Goal: Task Accomplishment & Management: Use online tool/utility

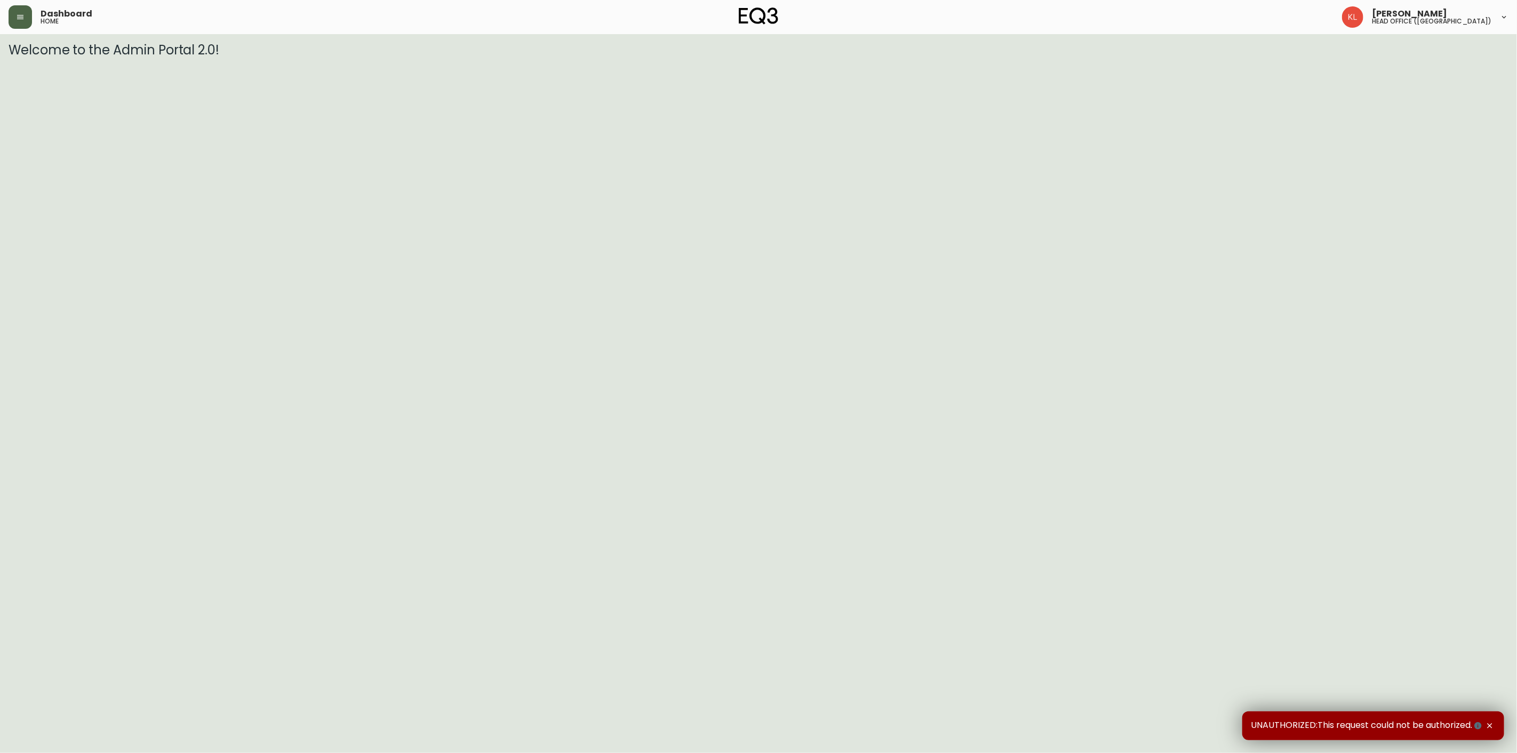
click at [12, 19] on button "button" at bounding box center [20, 16] width 23 height 23
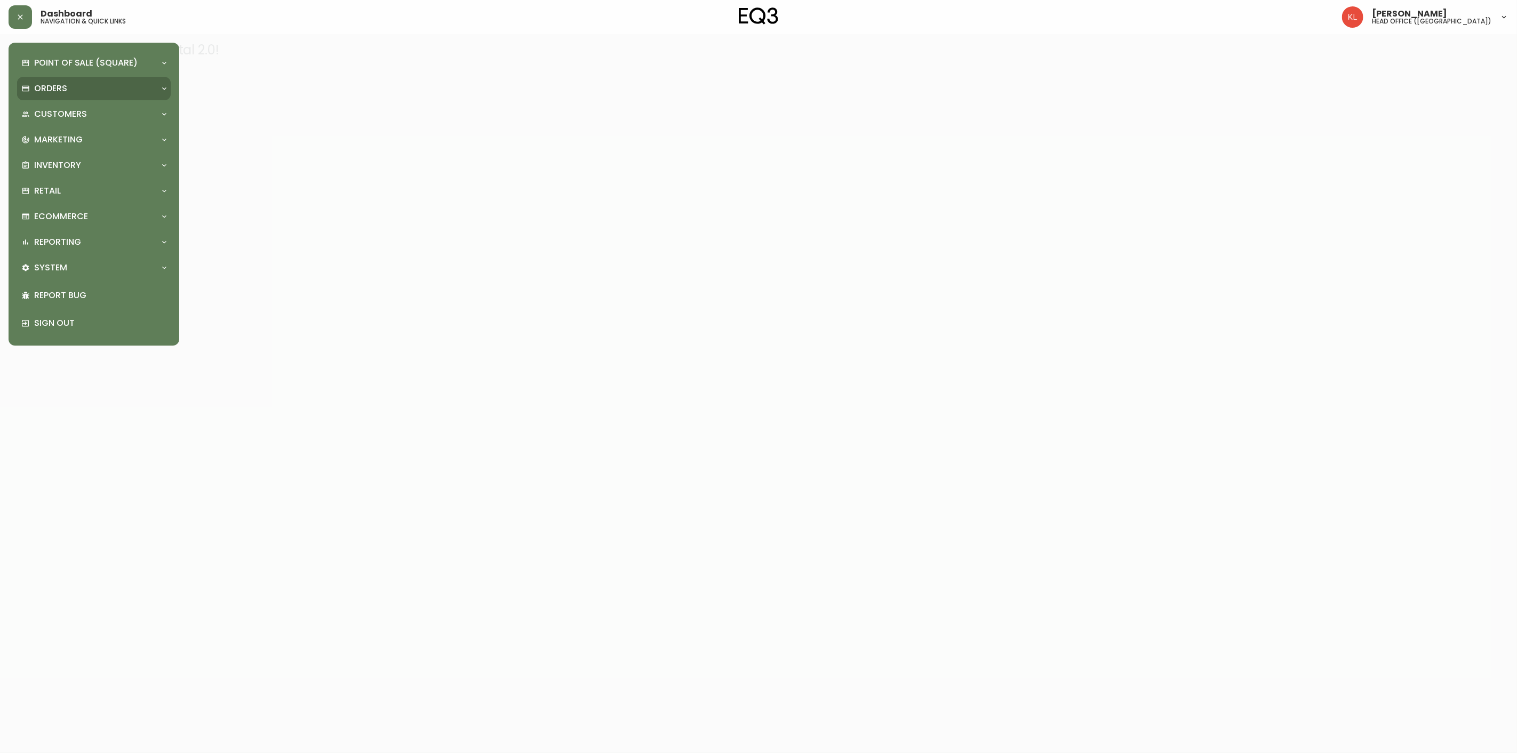
click at [53, 83] on p "Orders" at bounding box center [50, 89] width 33 height 12
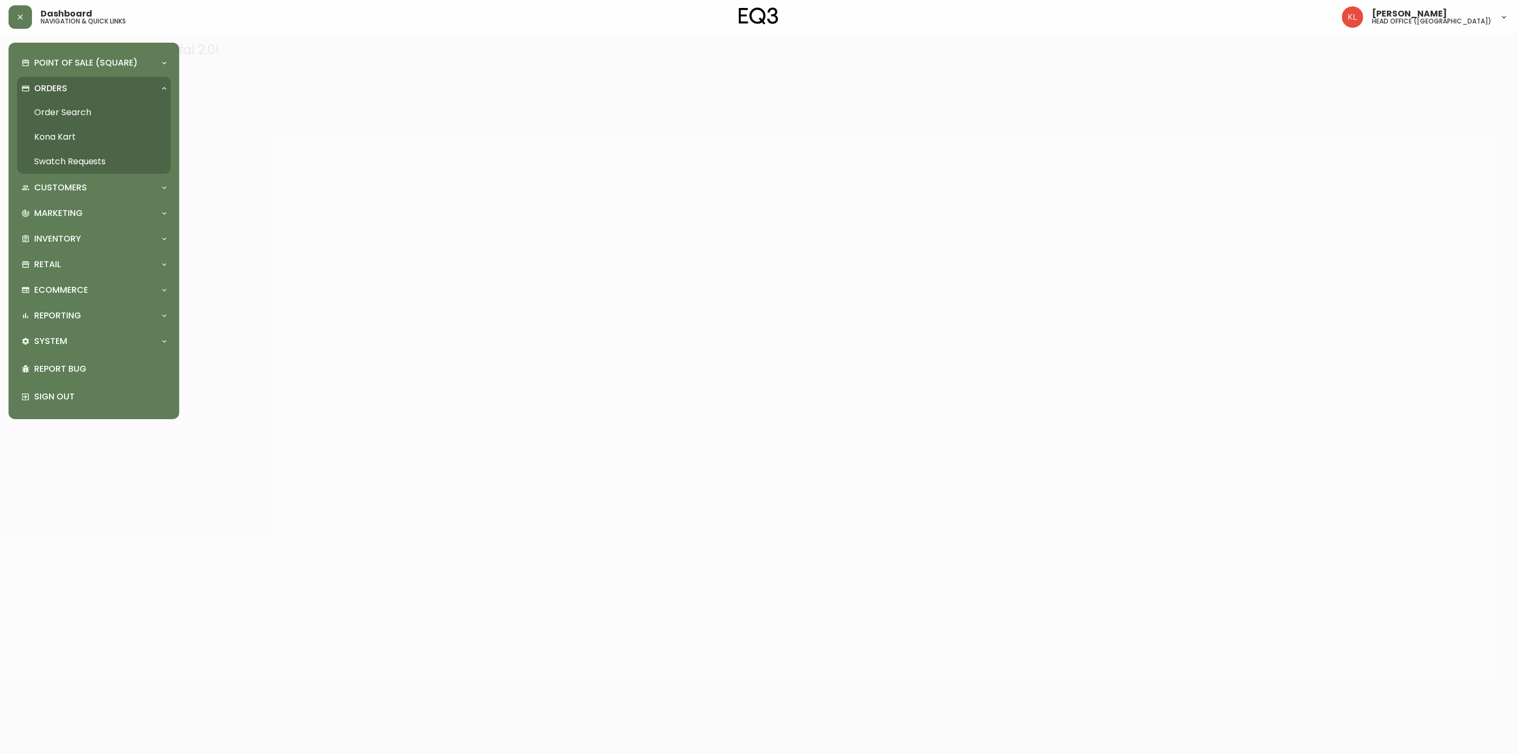
click at [75, 107] on link "Order Search" at bounding box center [94, 112] width 154 height 25
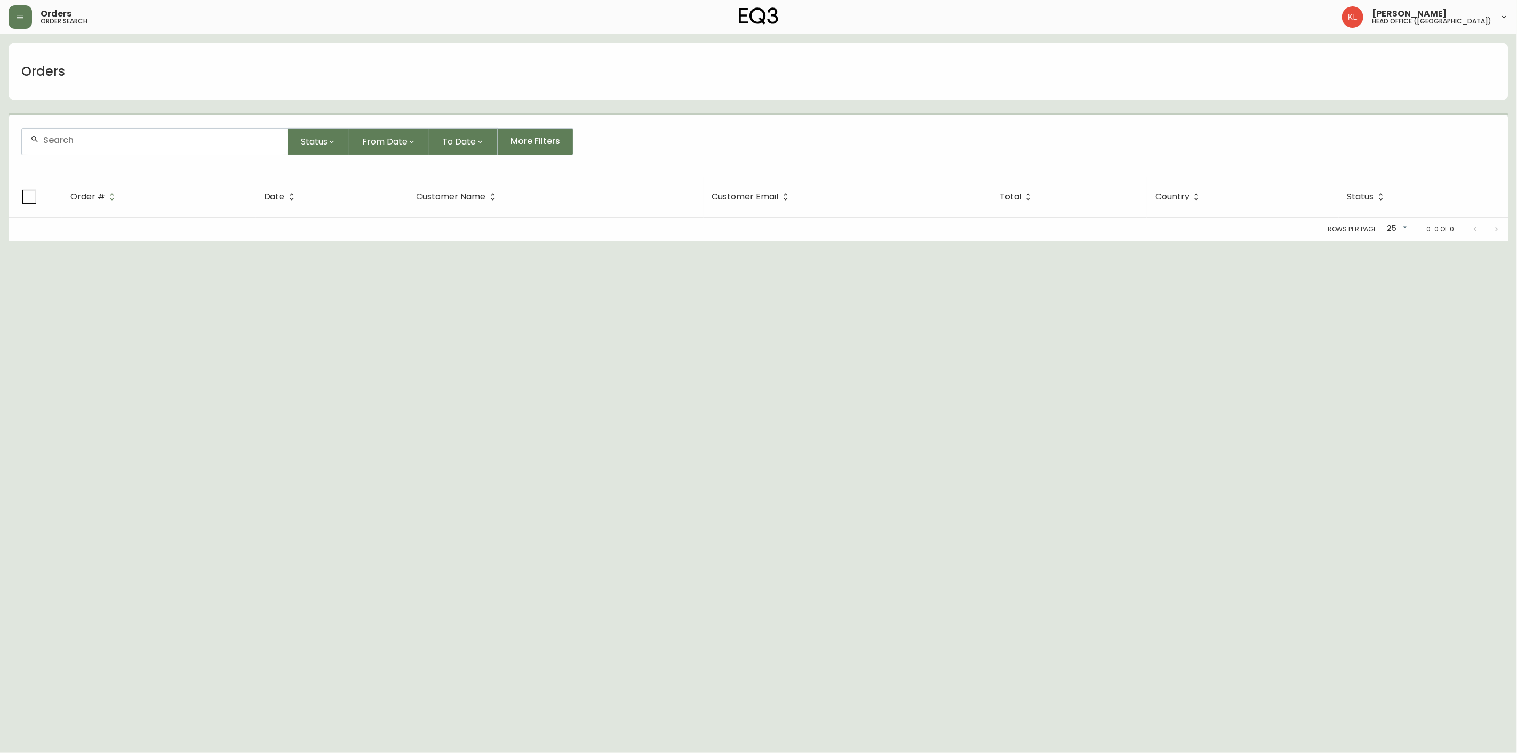
click at [88, 132] on div at bounding box center [155, 142] width 266 height 26
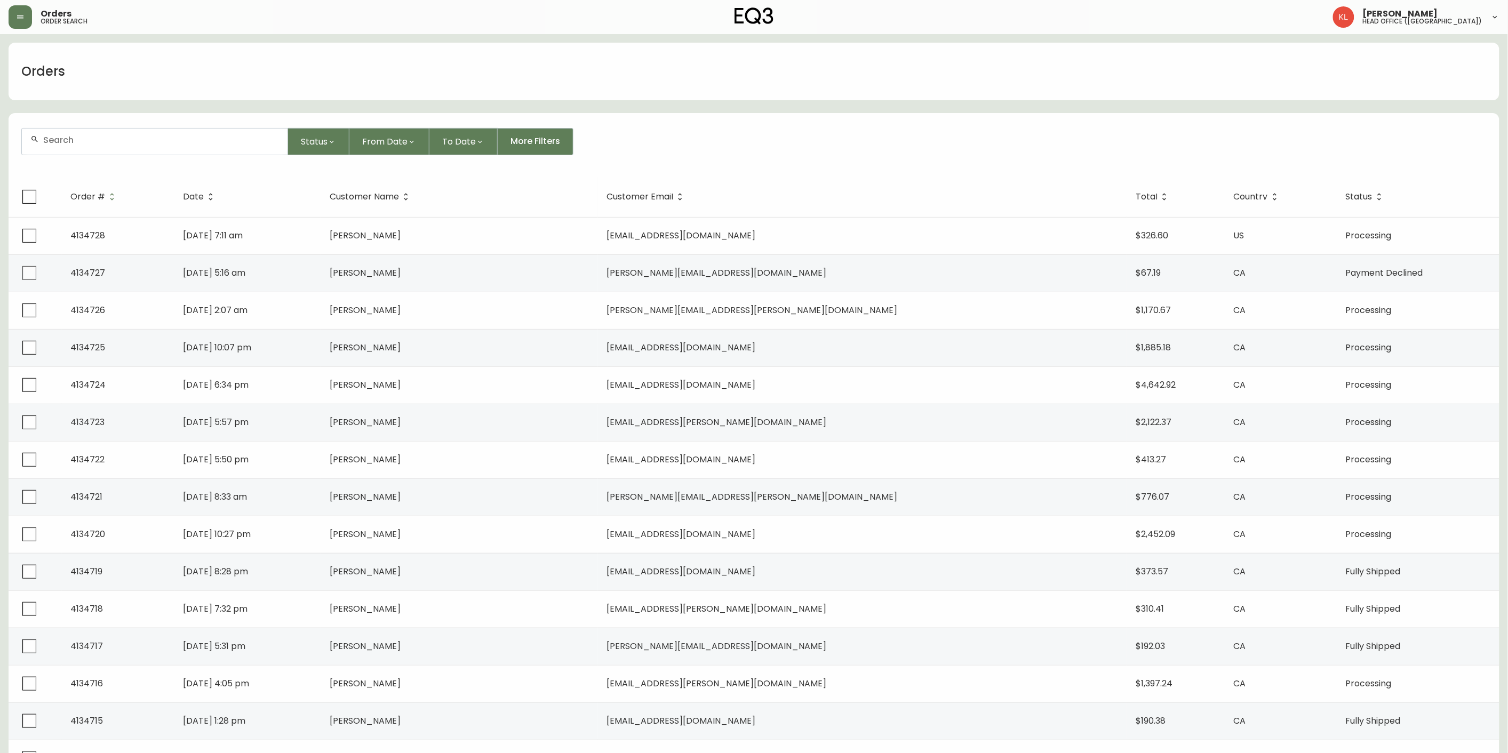
paste input "[EMAIL_ADDRESS][DOMAIN_NAME]"
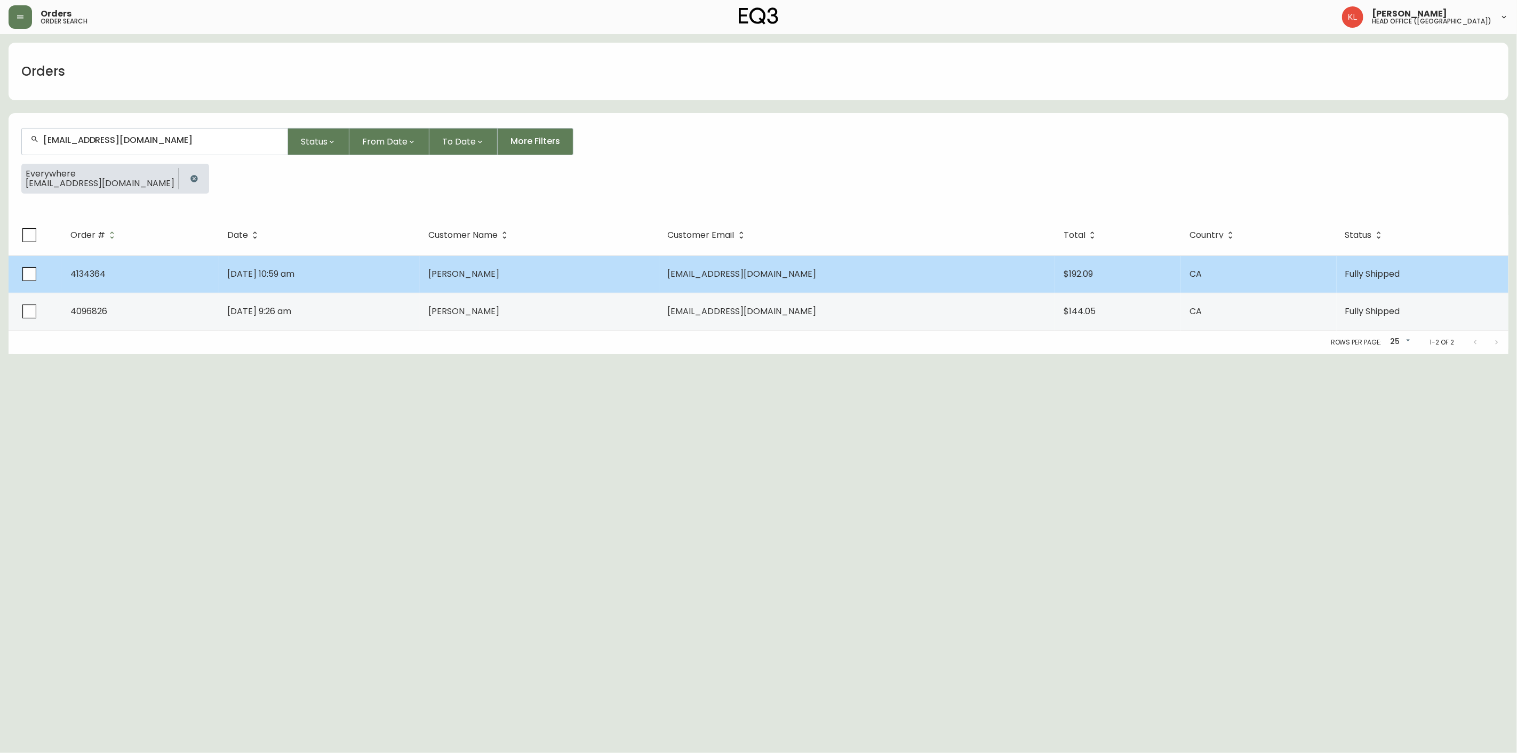
type input "[EMAIL_ADDRESS][DOMAIN_NAME]"
click at [388, 280] on td "[DATE] 10:59 am" at bounding box center [319, 274] width 201 height 37
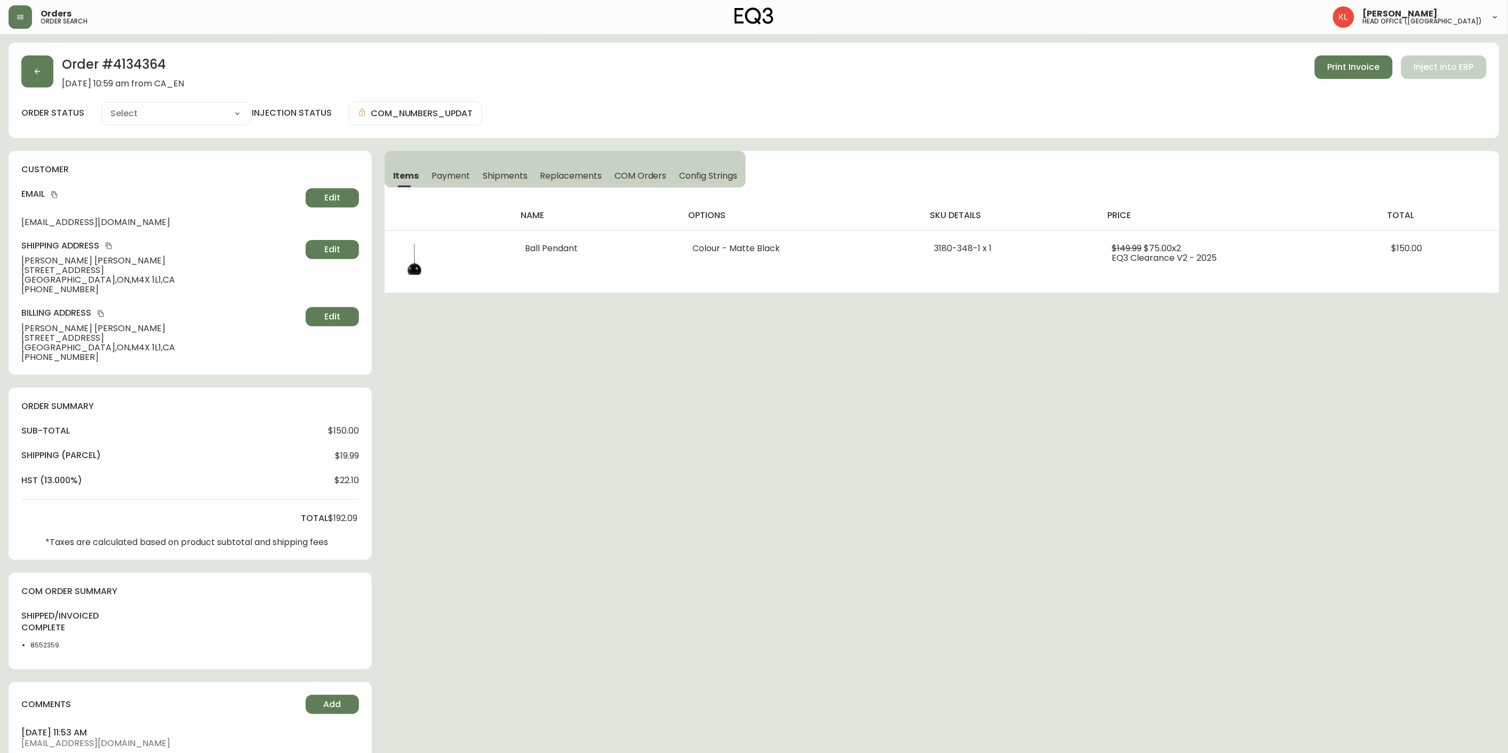
type input "Fully Shipped"
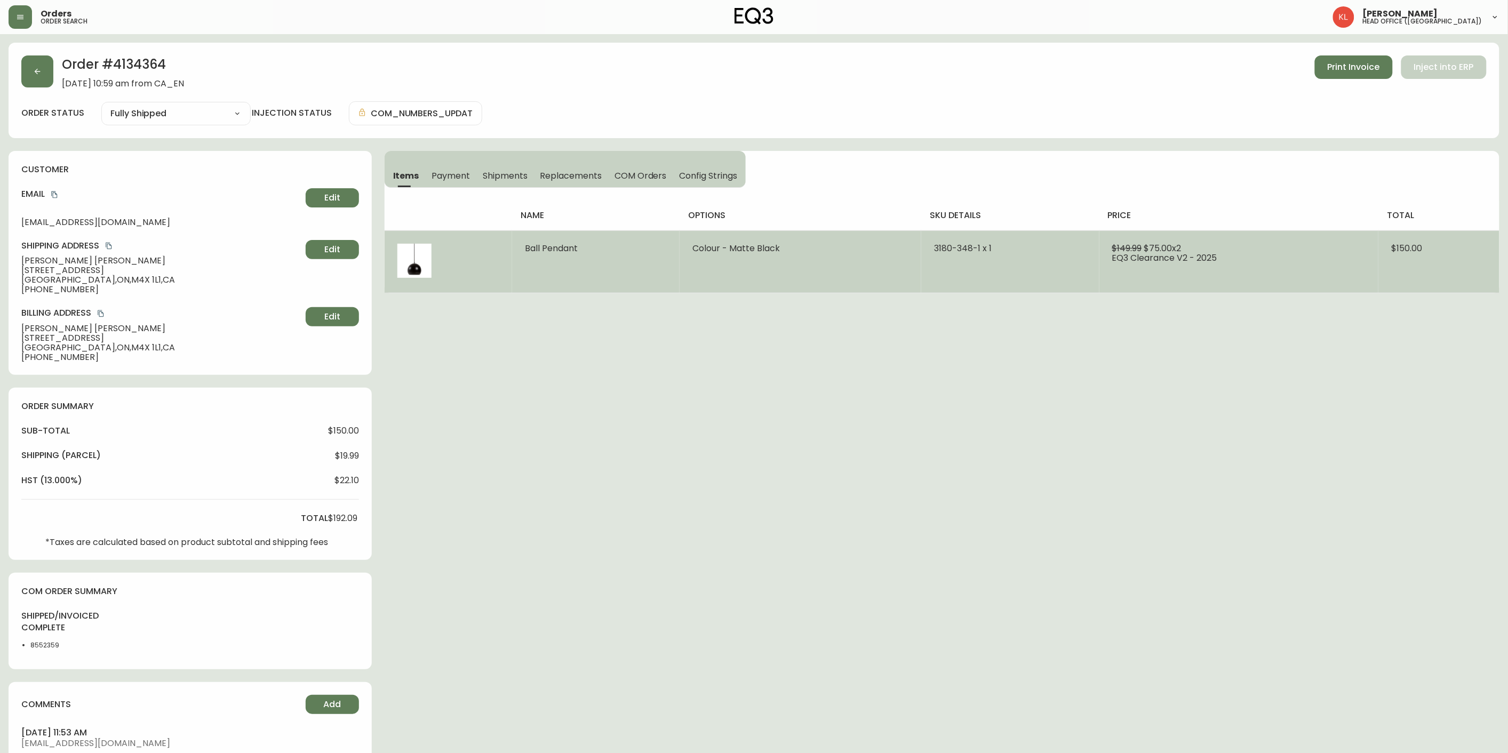
select select "FULLY_SHIPPED"
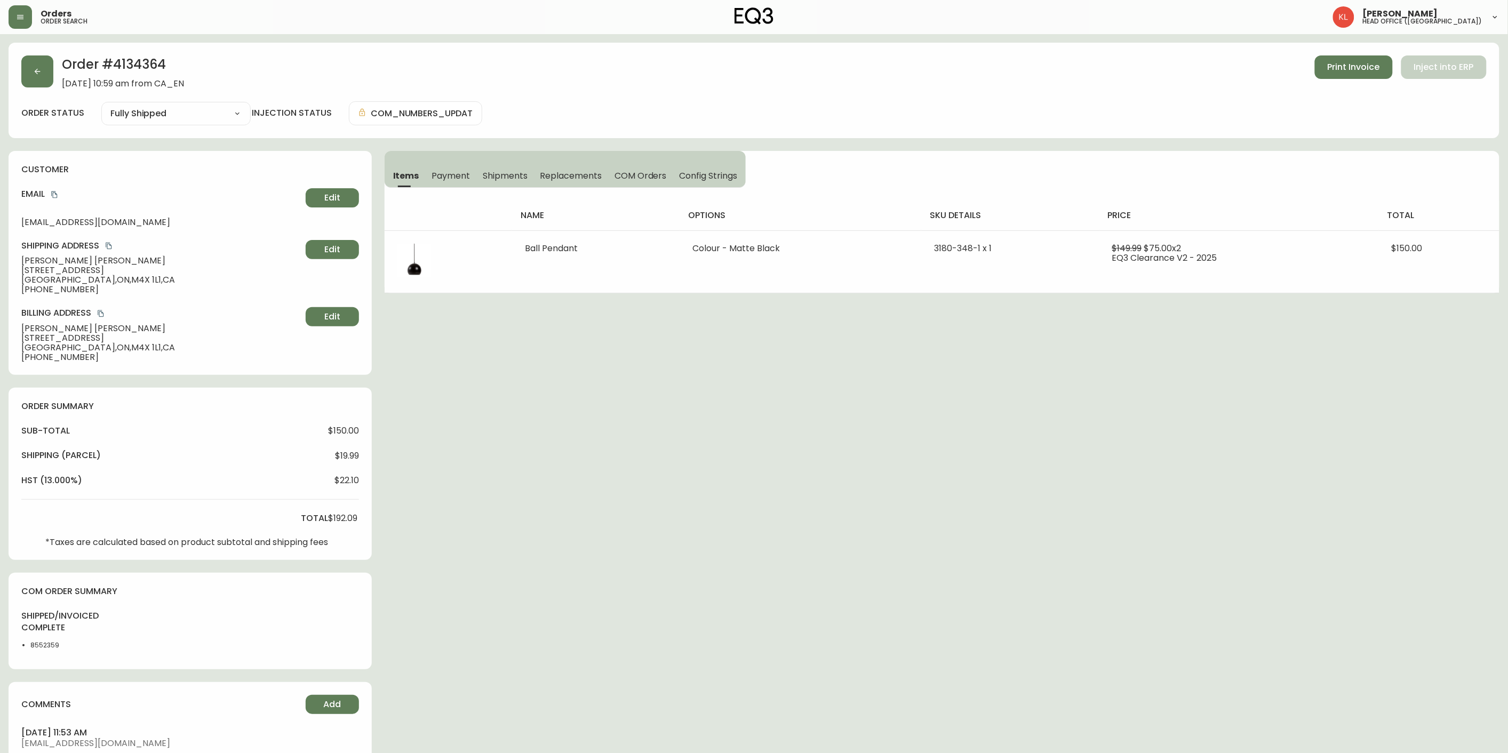
click at [505, 185] on button "Shipments" at bounding box center [505, 175] width 58 height 23
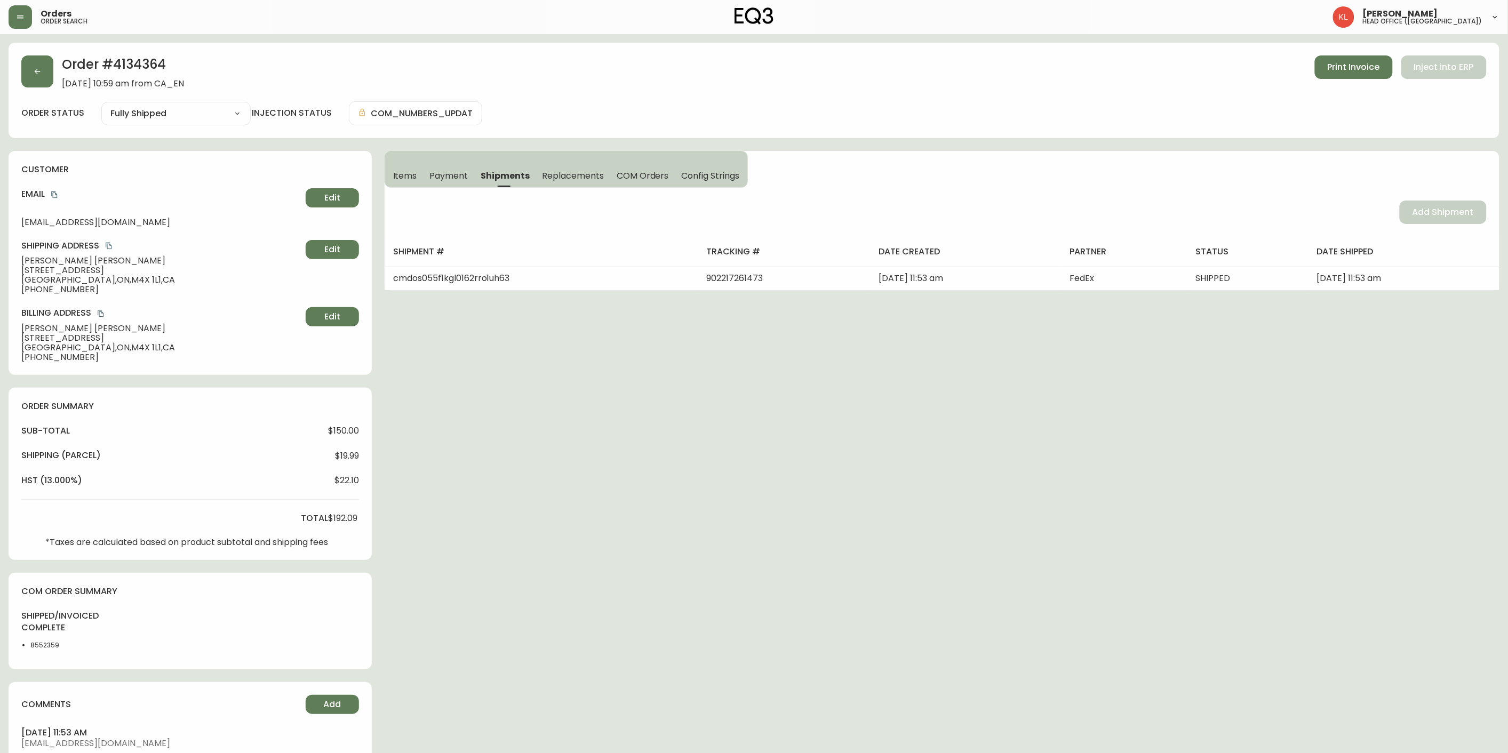
click at [412, 175] on span "Items" at bounding box center [405, 175] width 24 height 11
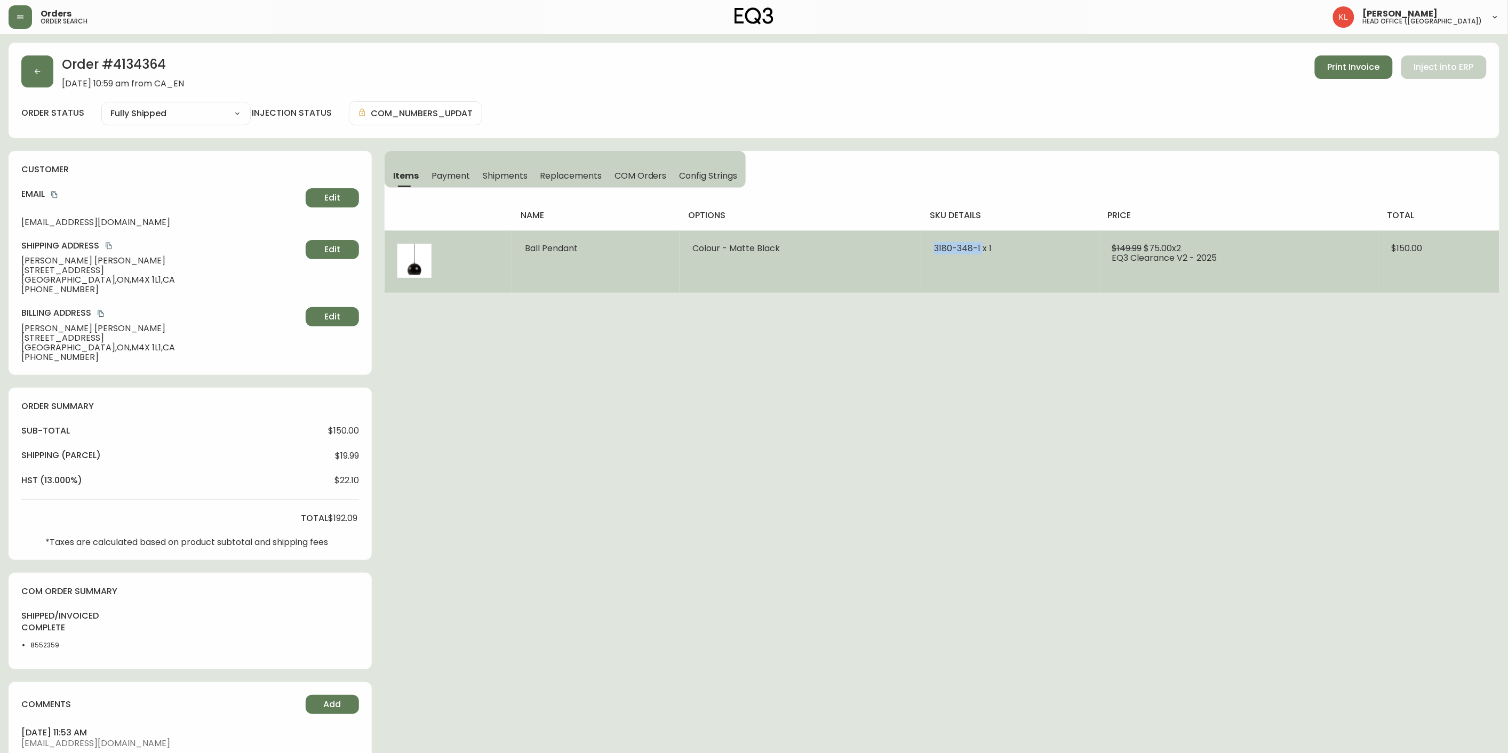
drag, startPoint x: 981, startPoint y: 249, endPoint x: 932, endPoint y: 246, distance: 48.6
click at [932, 246] on td "3180-348-1 x 1" at bounding box center [1010, 261] width 178 height 62
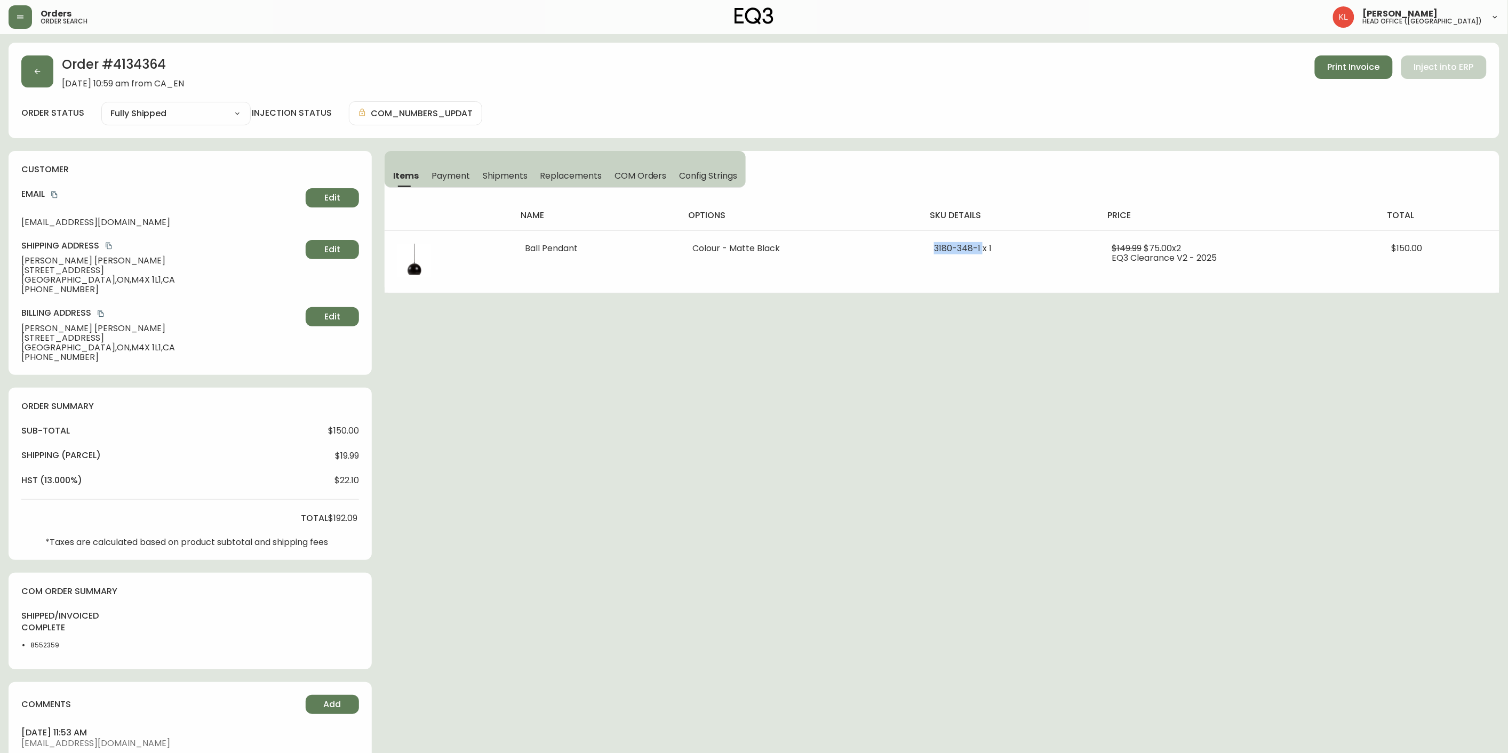
copy span "[PHONE_NUMBER]"
click at [17, 17] on icon "button" at bounding box center [20, 17] width 9 height 9
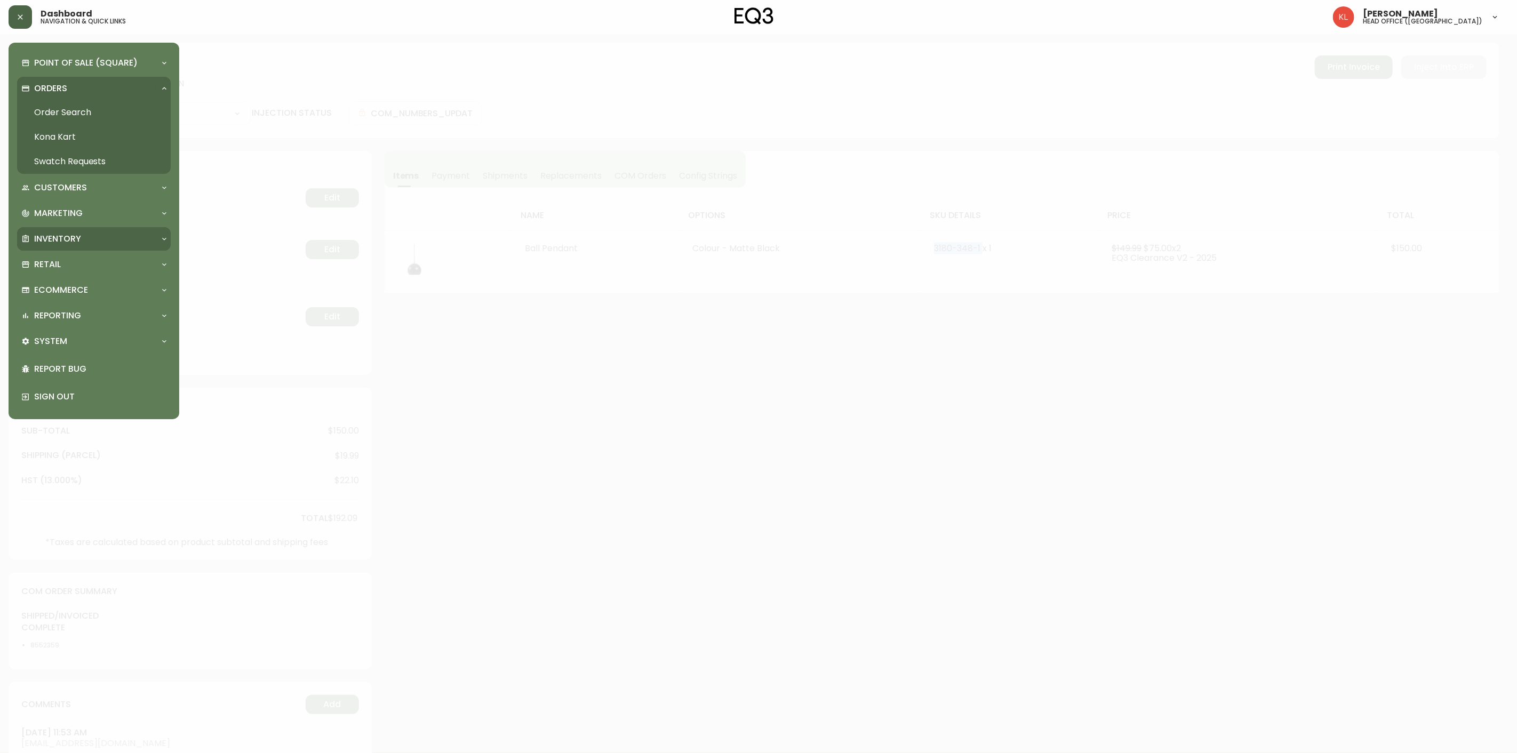
click at [66, 241] on p "Inventory" at bounding box center [57, 239] width 47 height 12
click at [98, 267] on link "Import Stock Status" at bounding box center [94, 263] width 154 height 25
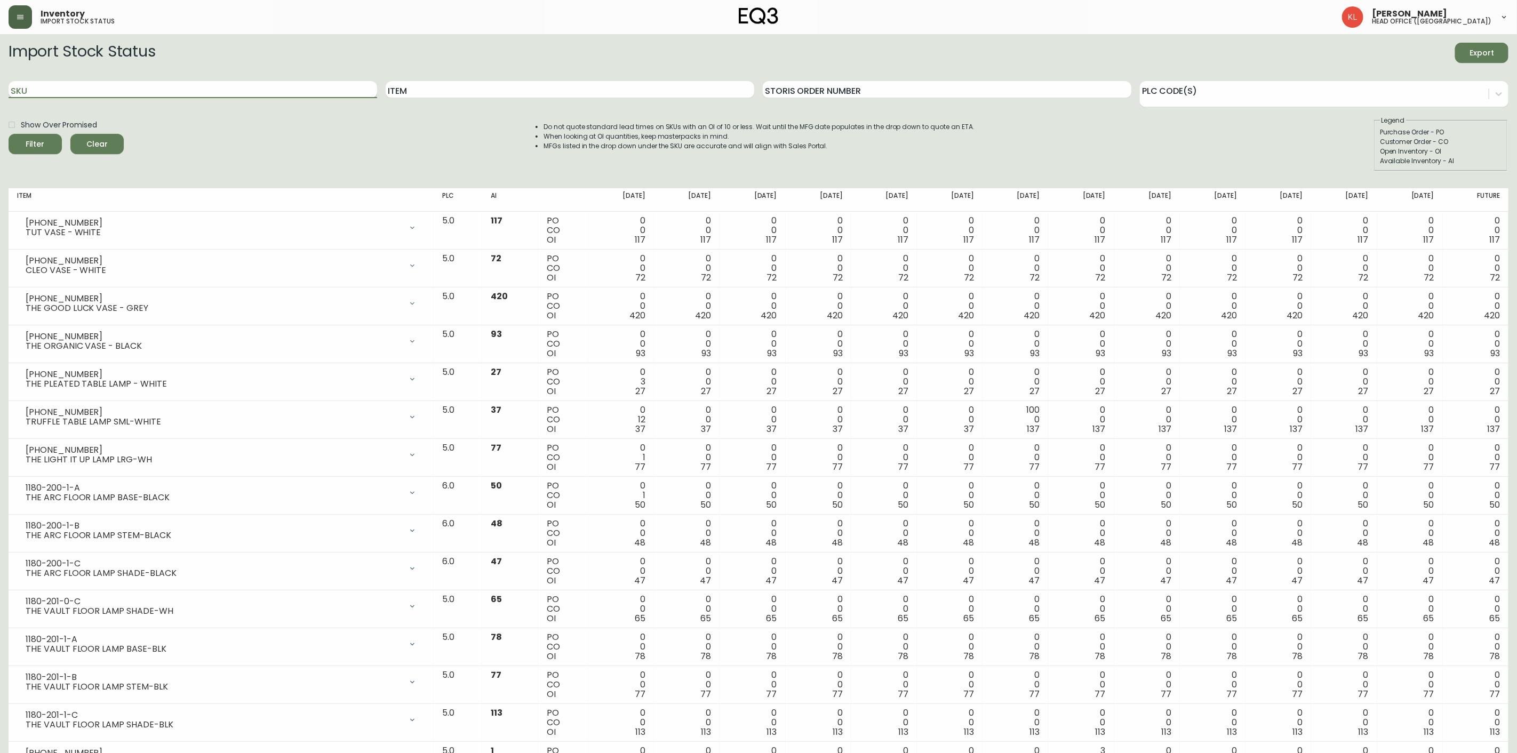
click at [89, 88] on input "SKU" at bounding box center [193, 89] width 369 height 17
paste input "[PHONE_NUMBER]"
type input "[PHONE_NUMBER]"
click at [9, 134] on button "Filter" at bounding box center [35, 144] width 53 height 20
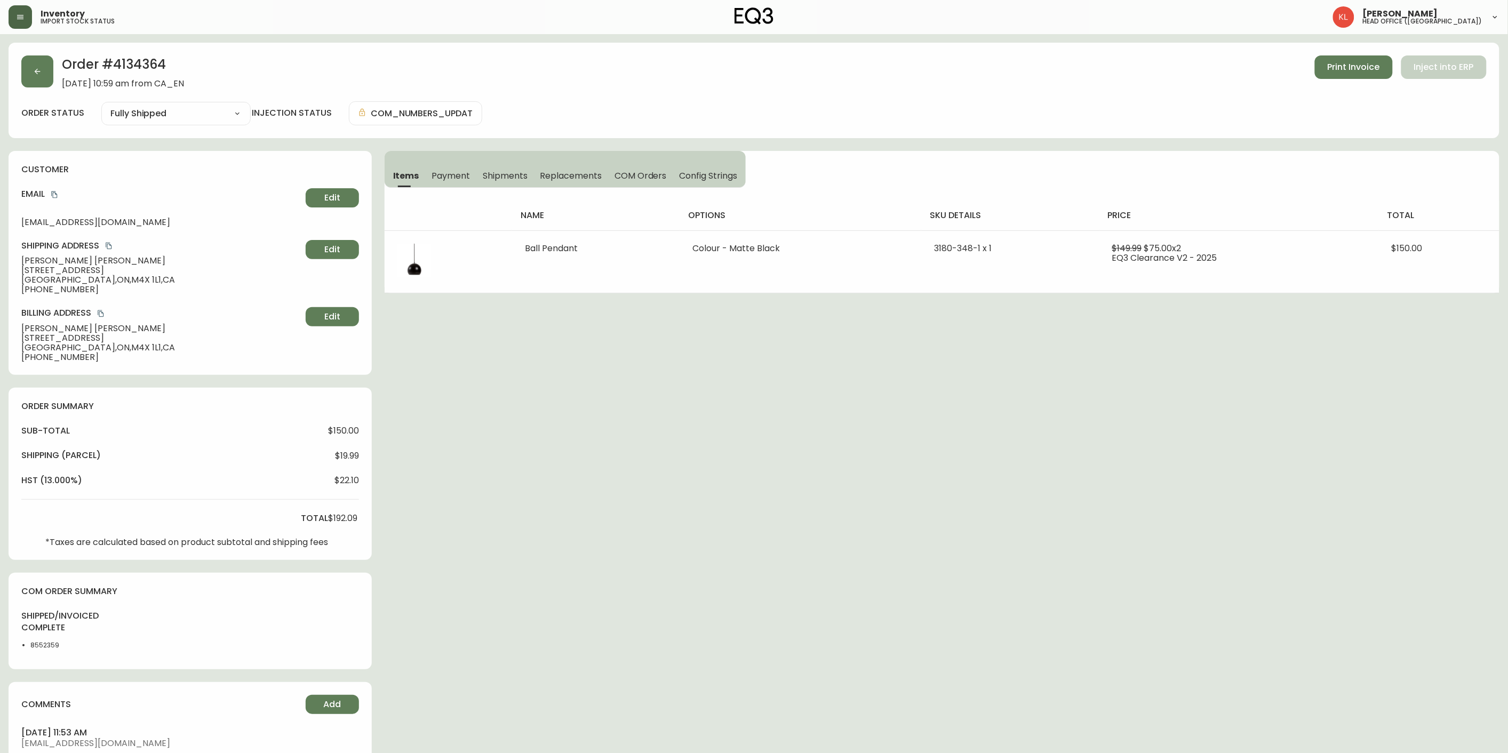
type input "Fully Shipped"
select select "FULLY_SHIPPED"
click at [41, 53] on div "Order # 4134364 [DATE] 10:59 am from CA_EN Print Invoice Inject into ERP order …" at bounding box center [754, 91] width 1491 height 96
click at [35, 64] on button "button" at bounding box center [37, 71] width 32 height 32
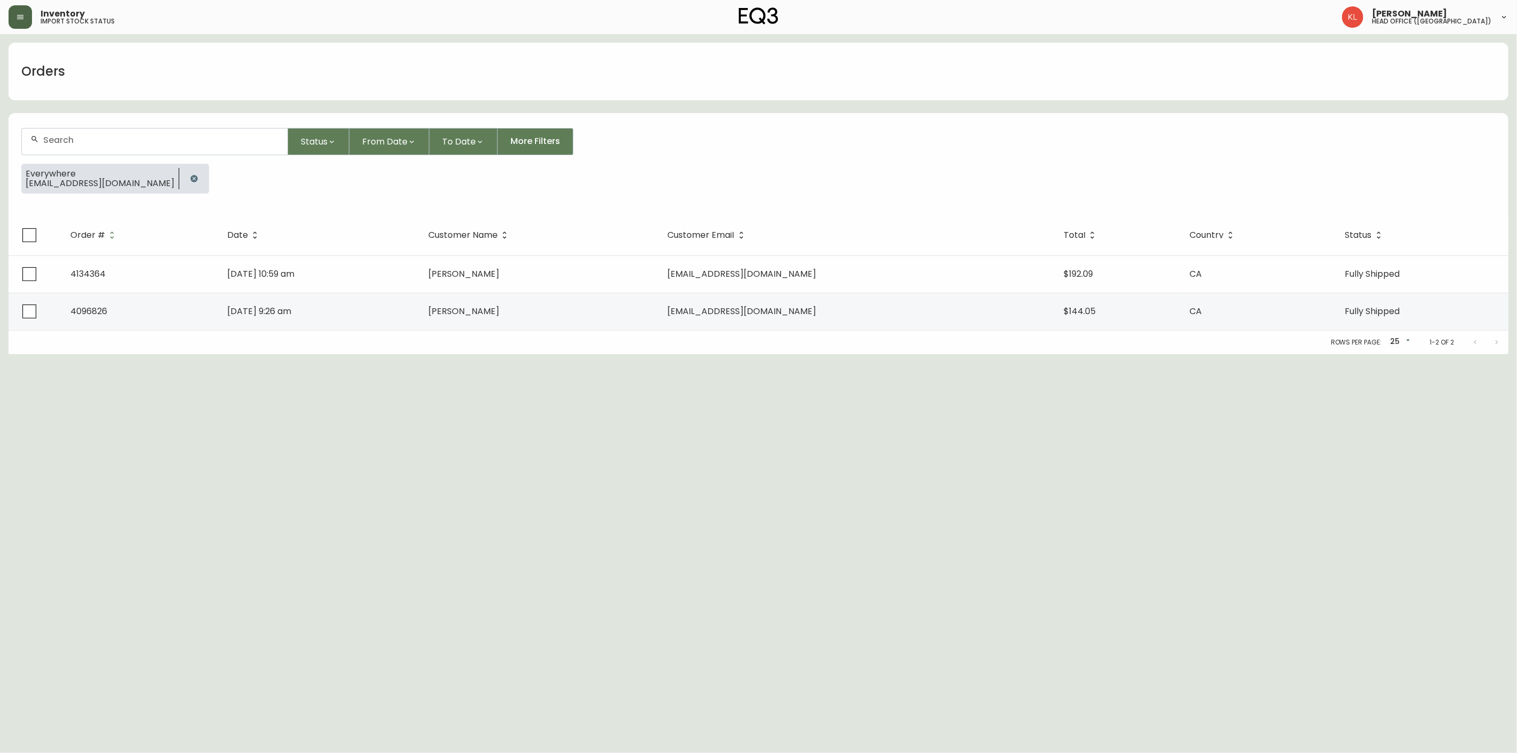
click at [190, 176] on icon "button" at bounding box center [194, 178] width 9 height 9
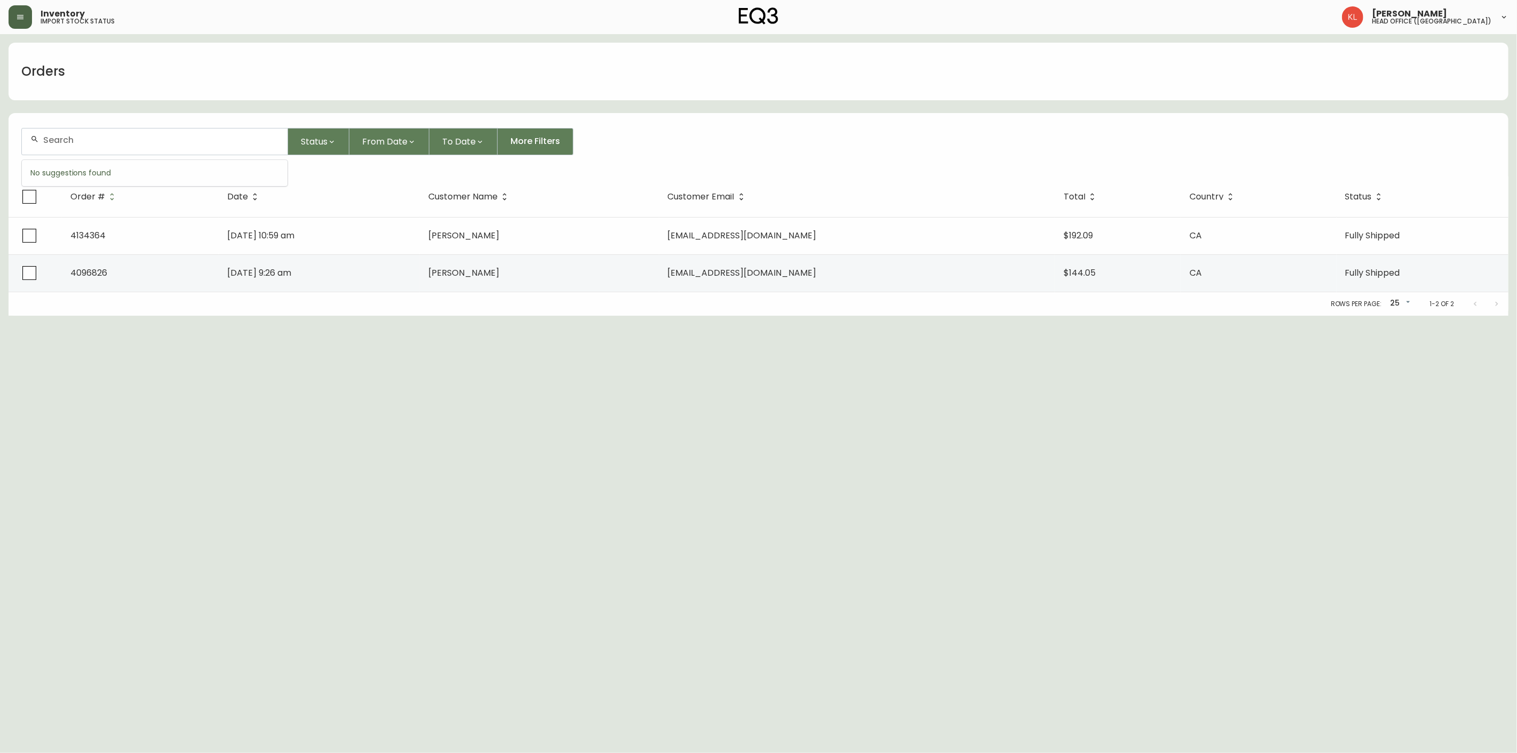
click at [148, 142] on input "text" at bounding box center [161, 140] width 236 height 10
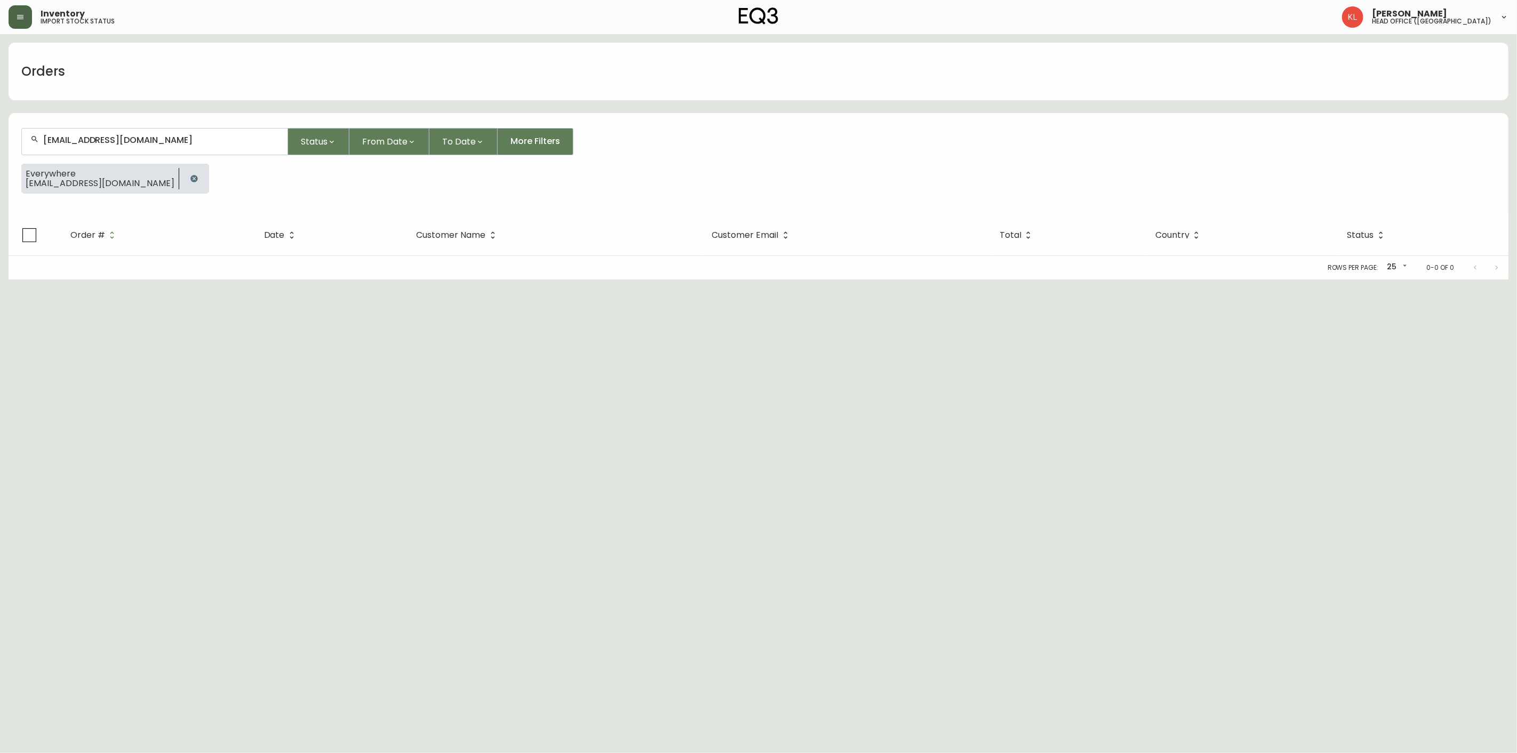
drag, startPoint x: 182, startPoint y: 149, endPoint x: -8, endPoint y: 183, distance: 192.9
click at [0, 183] on html "Inventory import stock status [PERSON_NAME] head office ([GEOGRAPHIC_DATA]) Ord…" at bounding box center [758, 140] width 1517 height 280
drag, startPoint x: 173, startPoint y: 145, endPoint x: -9, endPoint y: 185, distance: 186.3
click at [0, 185] on html "Inventory import stock status [PERSON_NAME] head office ([GEOGRAPHIC_DATA]) Ord…" at bounding box center [758, 140] width 1517 height 280
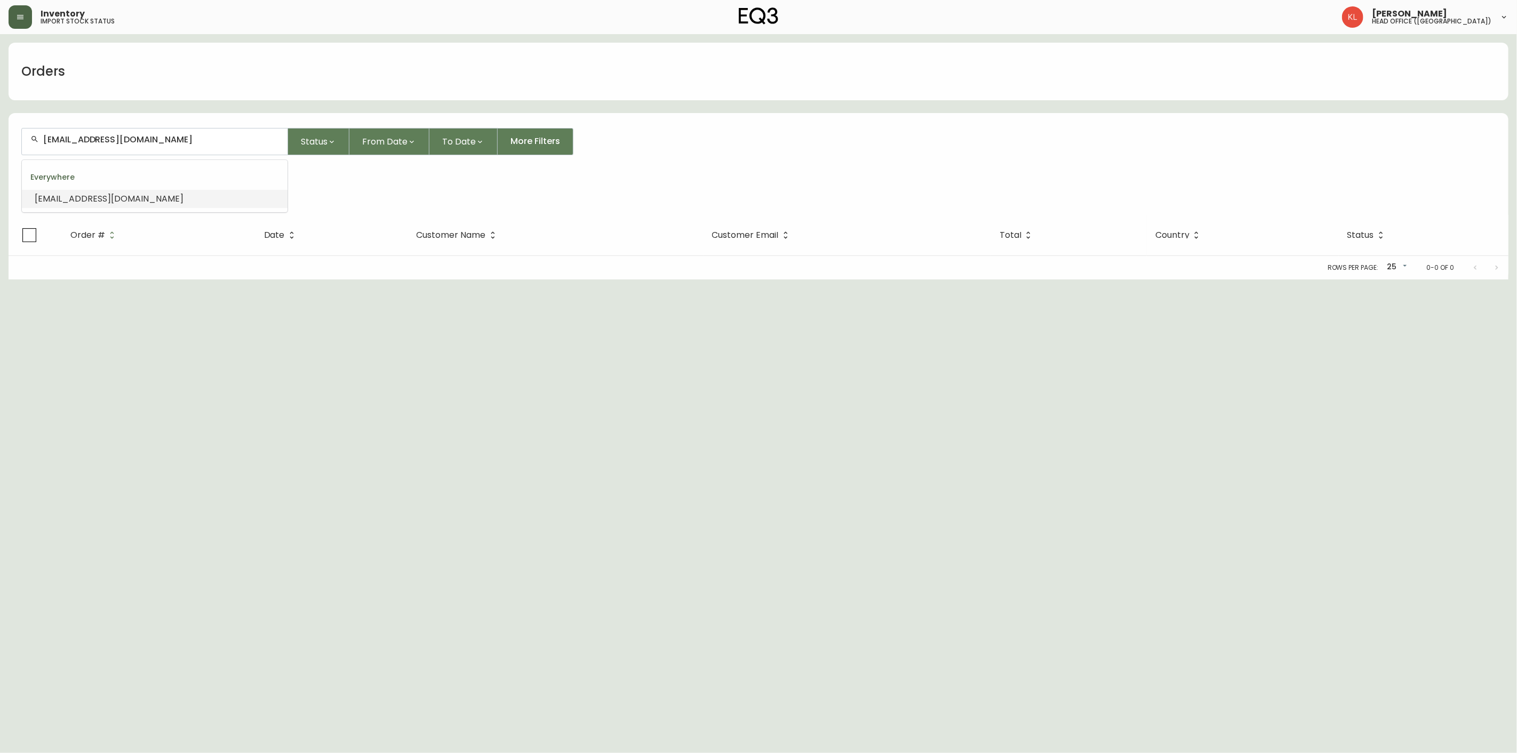
paste input "8533135"
type input "8533135"
click at [91, 177] on icon "button" at bounding box center [95, 178] width 9 height 9
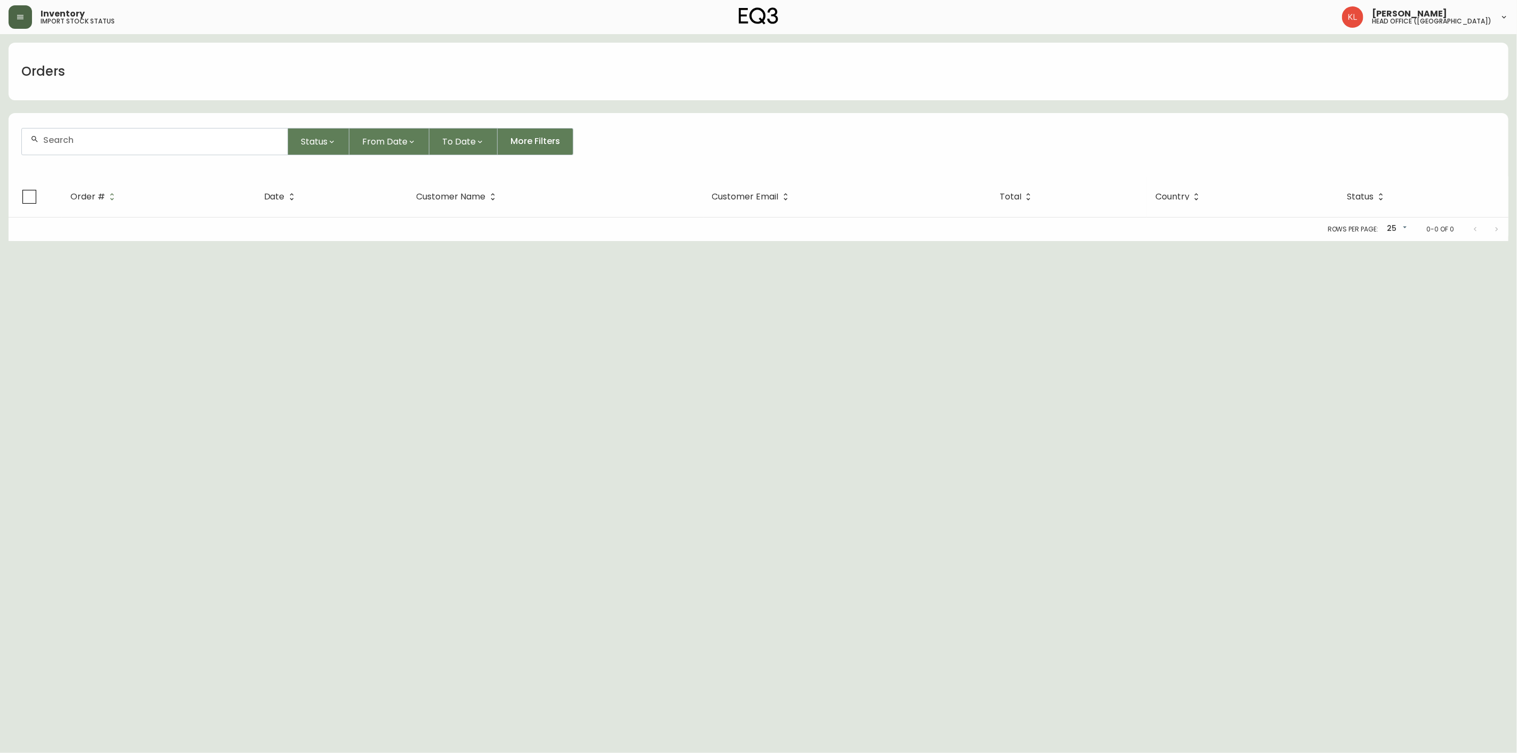
drag, startPoint x: 108, startPoint y: 134, endPoint x: -26, endPoint y: 183, distance: 142.5
click at [0, 183] on html "Inventory import stock status [PERSON_NAME] head office ([GEOGRAPHIC_DATA]) Ord…" at bounding box center [758, 120] width 1517 height 241
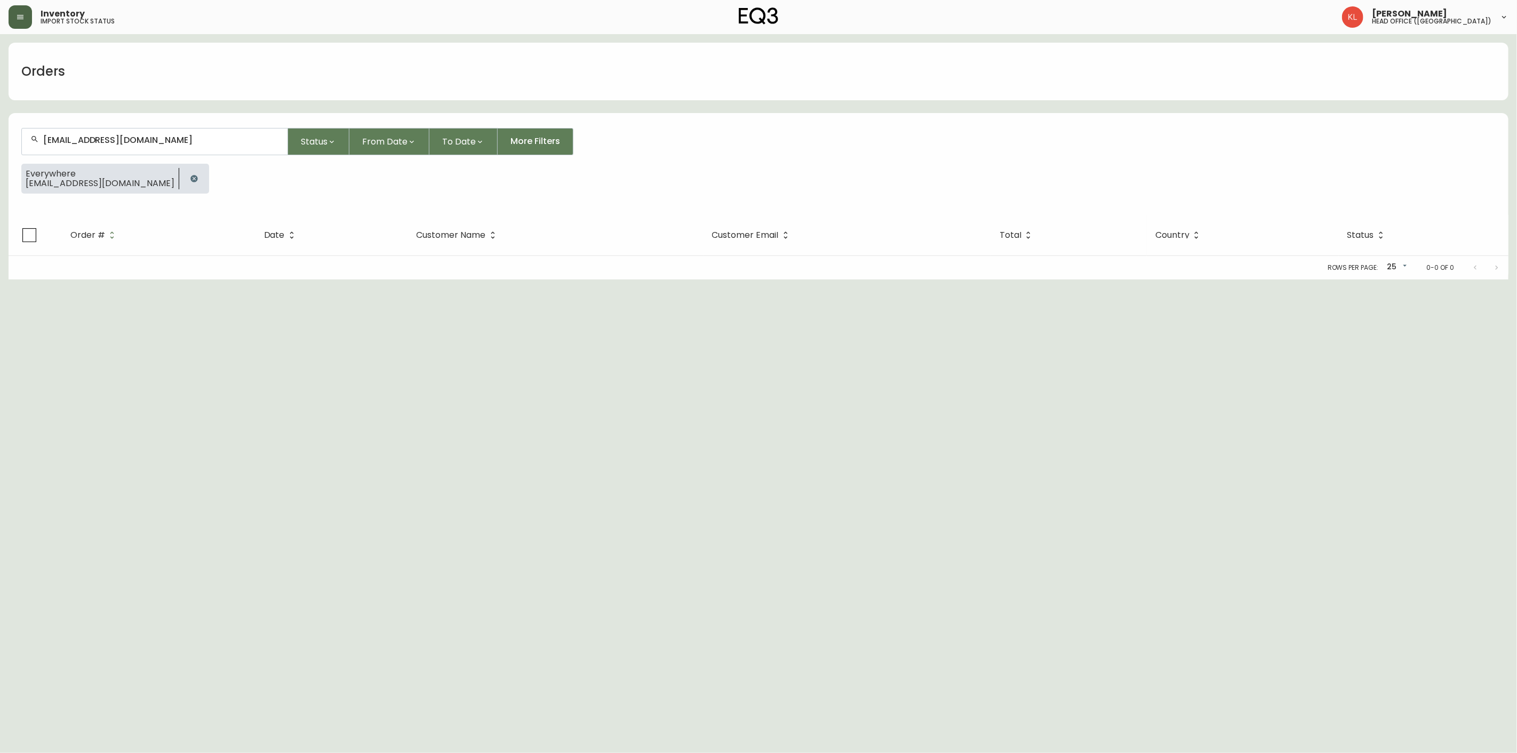
type input "[EMAIL_ADDRESS][DOMAIN_NAME]"
